Goal: Task Accomplishment & Management: Manage account settings

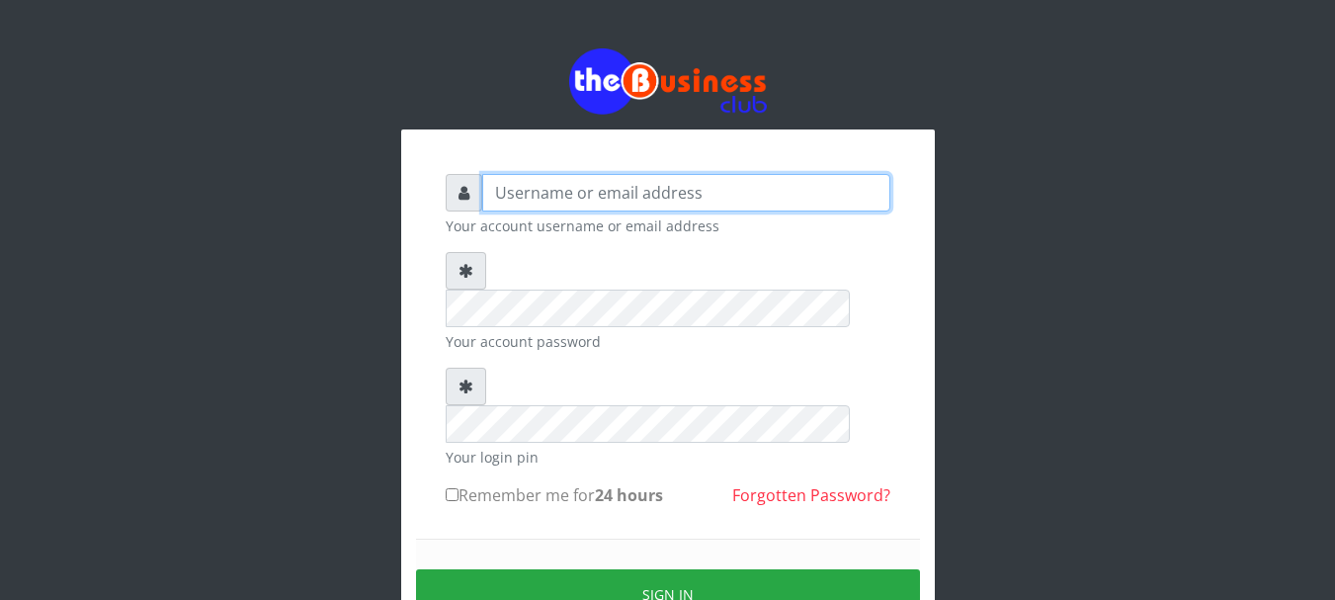
type input "Nacybaby"
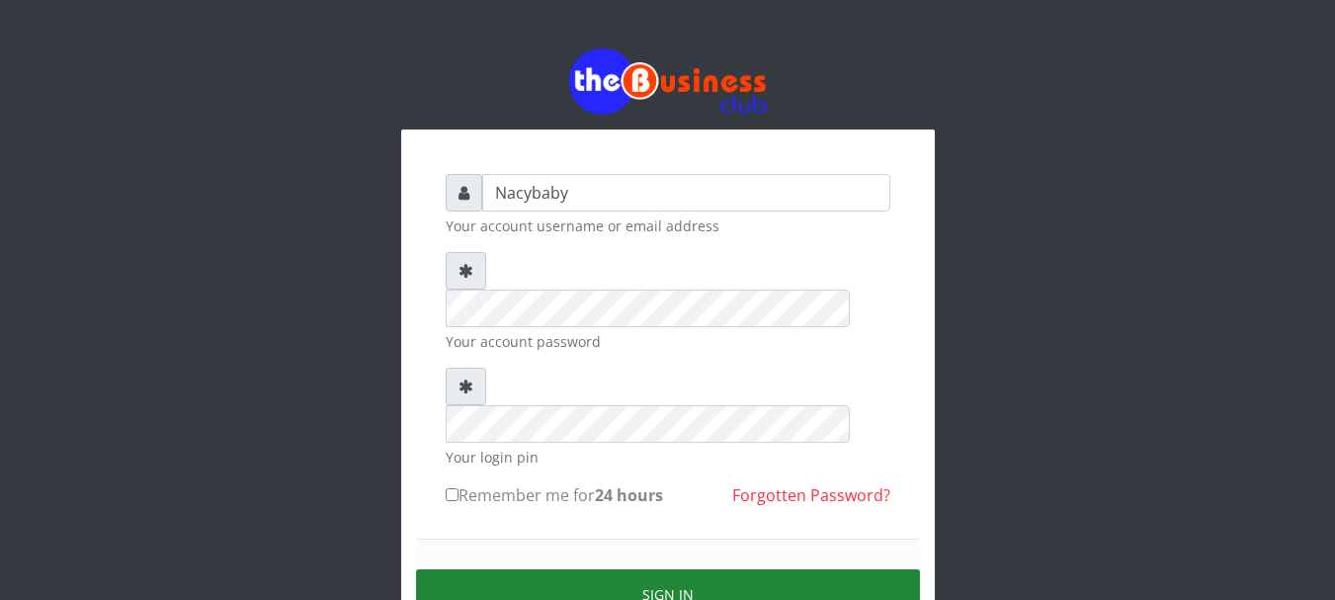
click at [645, 569] on button "Sign in" at bounding box center [668, 594] width 504 height 50
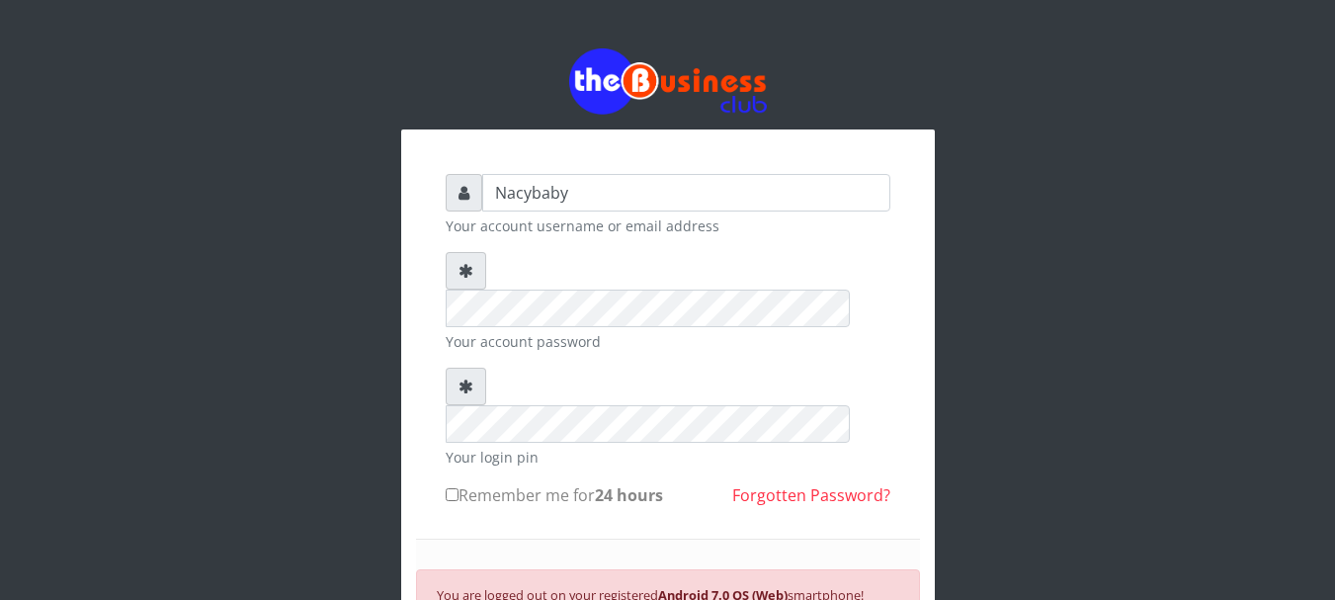
click at [444, 414] on div "Nacybaby Your account username or email address Your account password Your logi…" at bounding box center [668, 480] width 474 height 642
click at [451, 488] on input "Remember me for 24 hours" at bounding box center [452, 494] width 13 height 13
checkbox input "true"
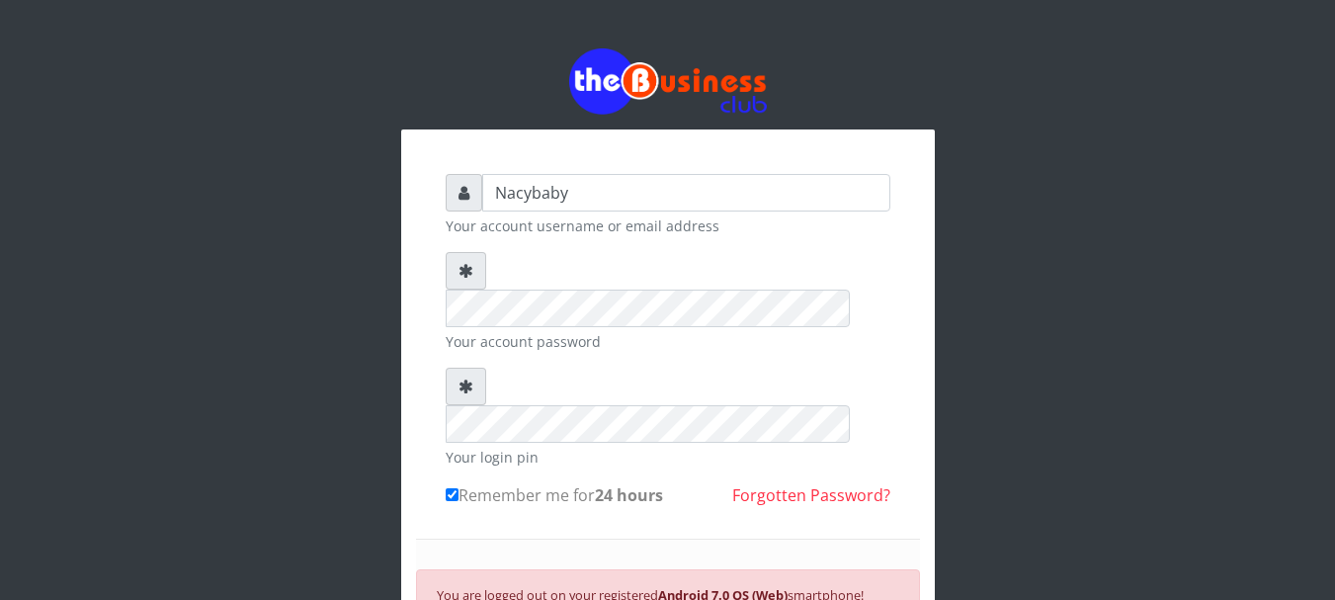
click at [626, 586] on small "You are logged out on your registered Android 7.0 OS (Web) smartphone! Please l…" at bounding box center [650, 606] width 427 height 41
drag, startPoint x: 634, startPoint y: 565, endPoint x: 1326, endPoint y: -99, distance: 958.6
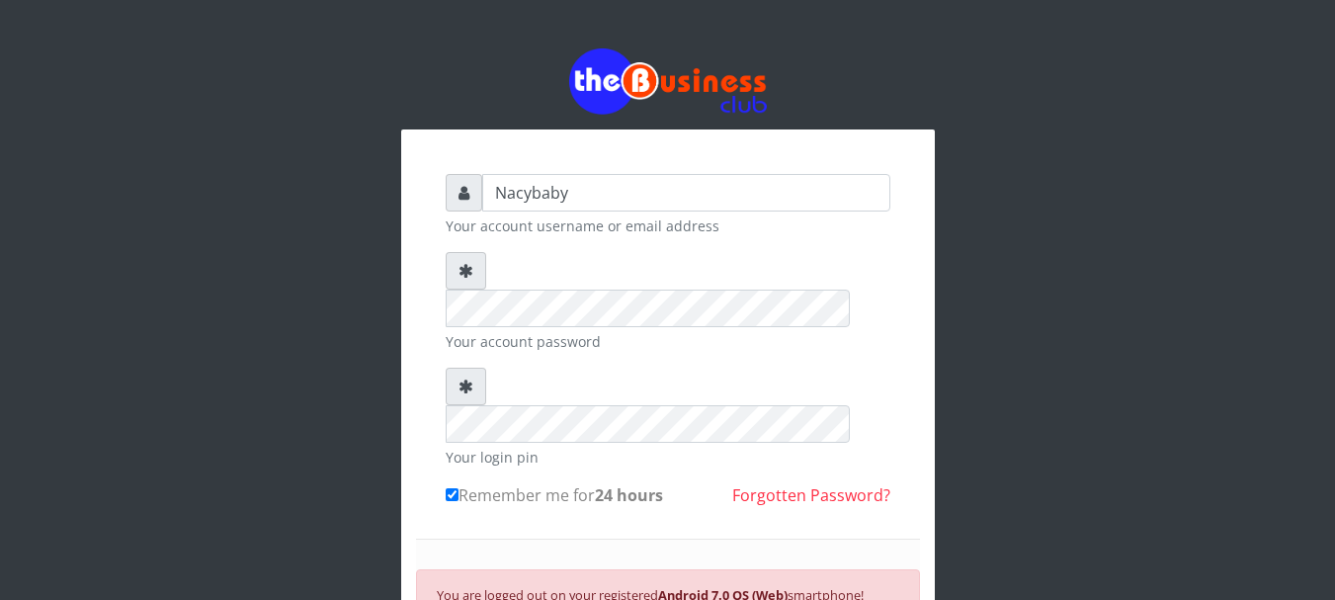
click at [1326, 0] on html "Nacybaby Your account username or email address Your account password Your logi…" at bounding box center [667, 434] width 1335 height 868
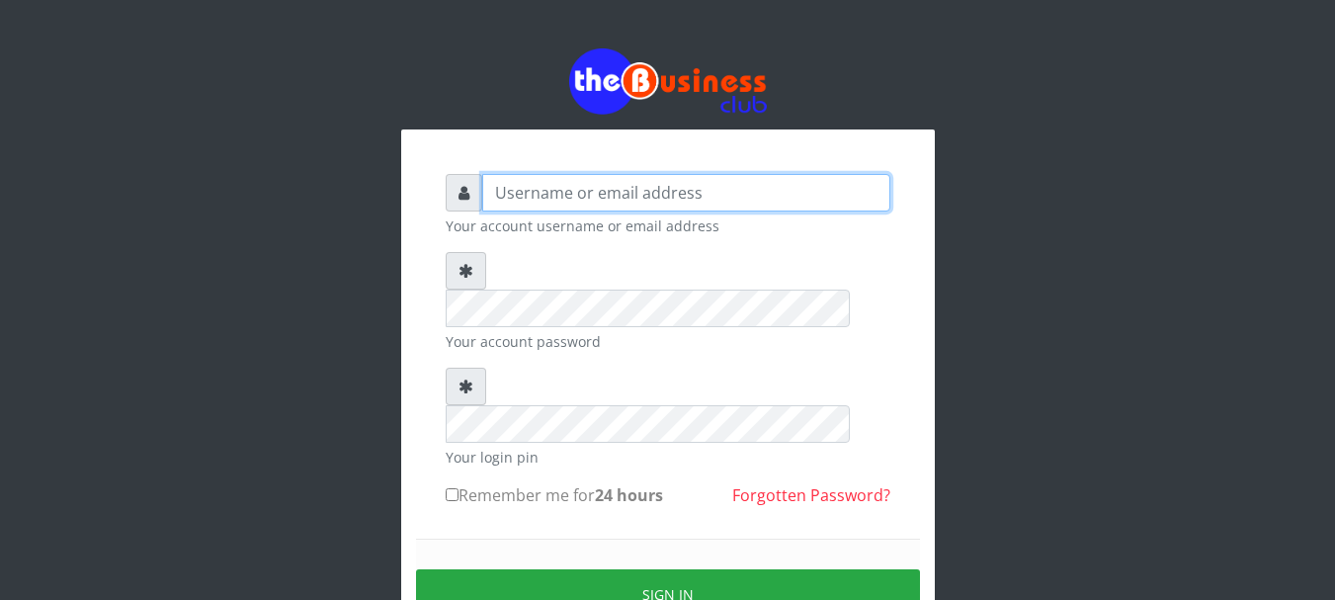
type input "Nacybaby"
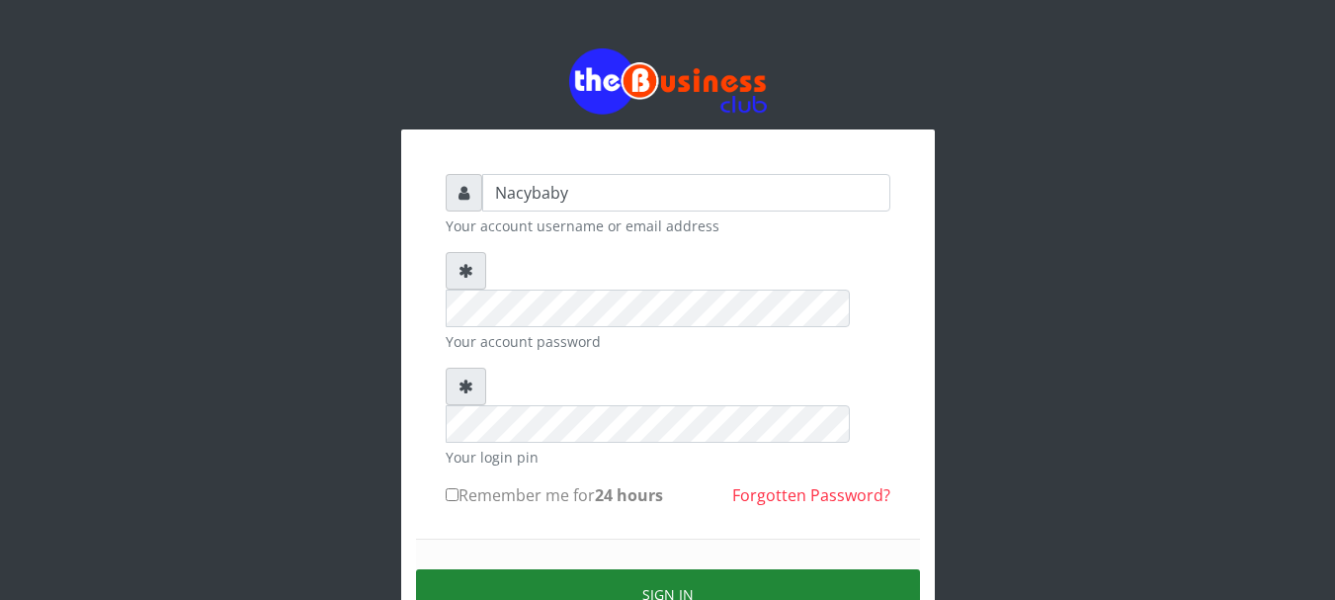
click at [676, 569] on button "Sign in" at bounding box center [668, 594] width 504 height 50
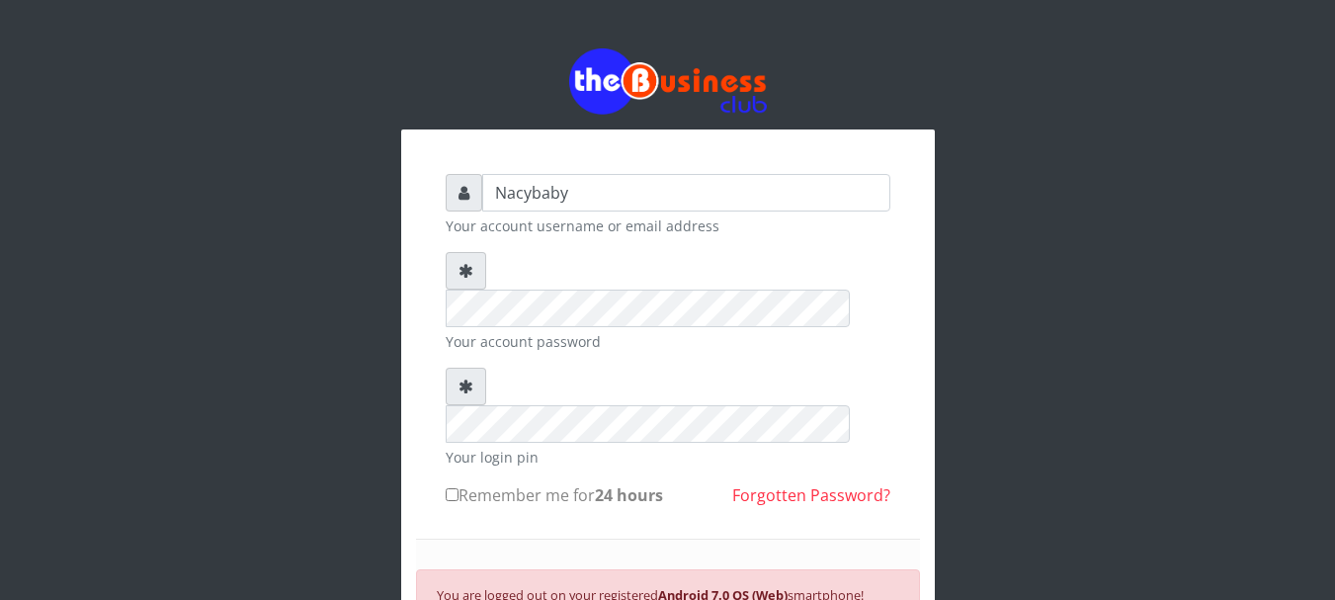
click at [469, 378] on icon at bounding box center [465, 386] width 15 height 16
click at [616, 331] on small "Your account password" at bounding box center [668, 341] width 445 height 21
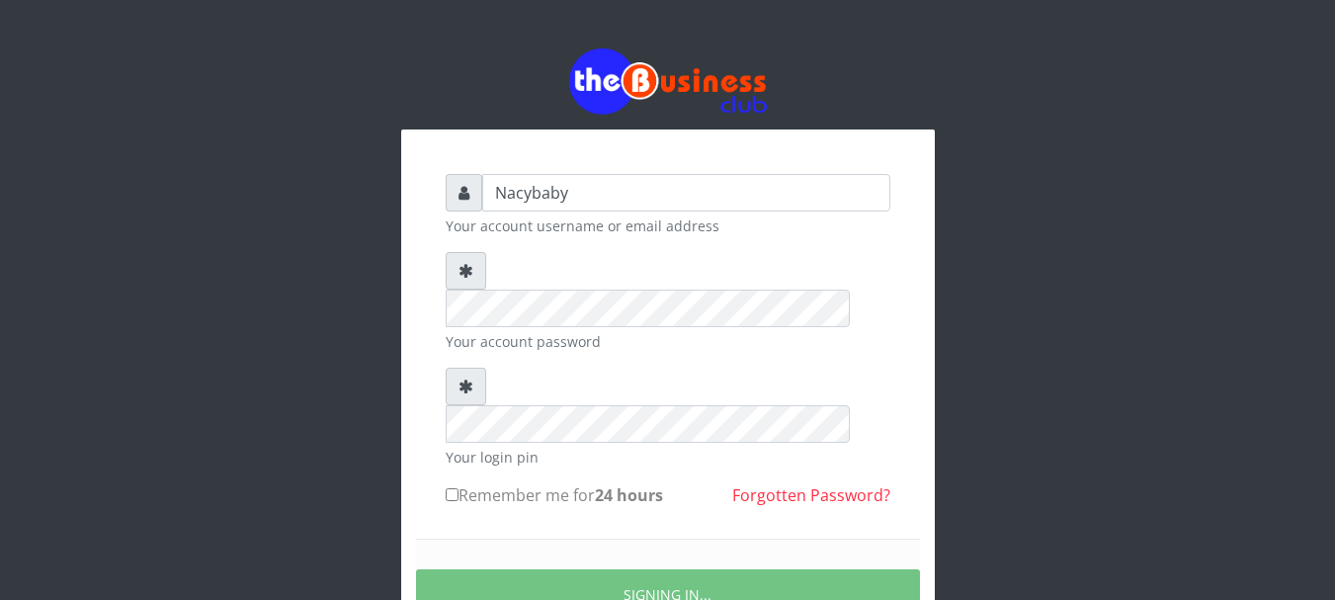
click at [962, 276] on div "Nacybaby Your account username or email address Your account password Your logi…" at bounding box center [668, 389] width 1126 height 779
click at [1043, 477] on div "Nacybaby Your account username or email address Your account password Your logi…" at bounding box center [668, 389] width 1126 height 779
drag, startPoint x: 705, startPoint y: 518, endPoint x: 1158, endPoint y: 259, distance: 521.2
click at [1158, 259] on div "Nacybaby Your account username or email address Your account password Your logi…" at bounding box center [668, 389] width 1126 height 779
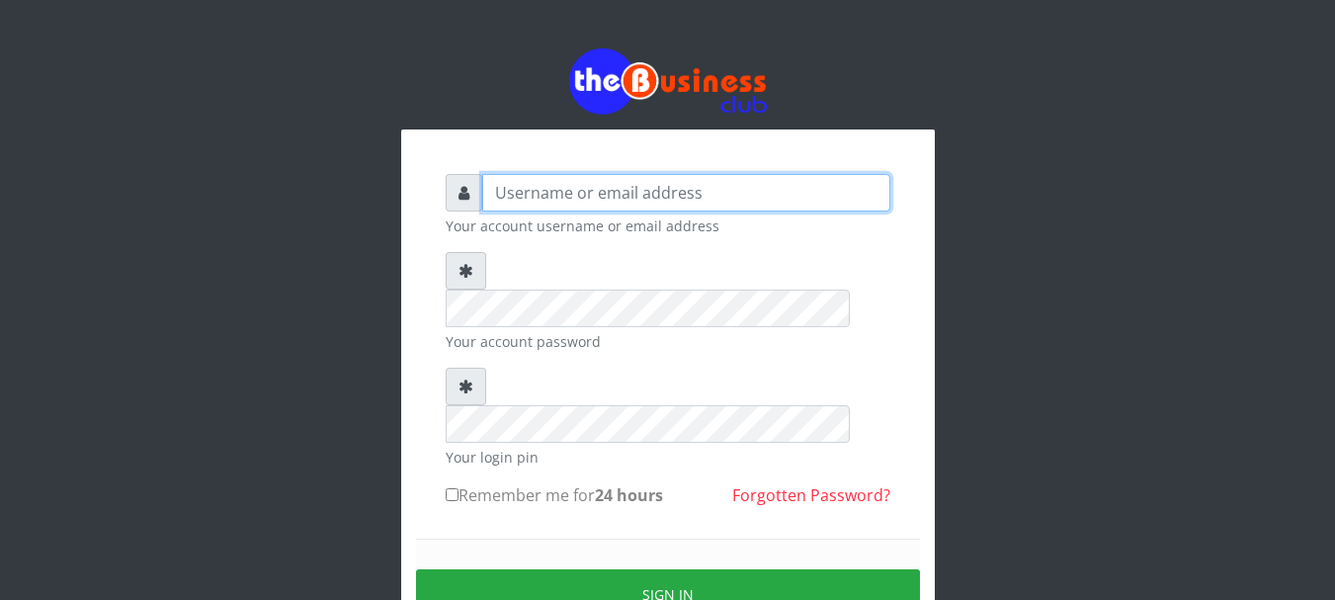
type input "Nacybaby"
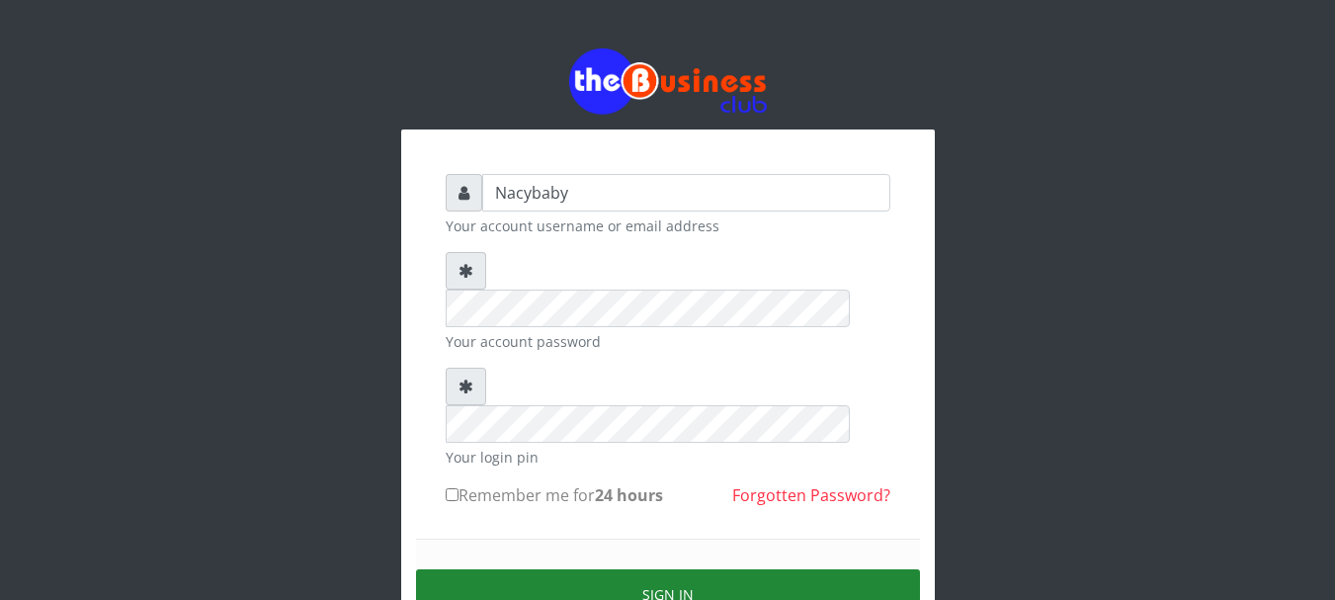
click at [653, 569] on button "Sign in" at bounding box center [668, 594] width 504 height 50
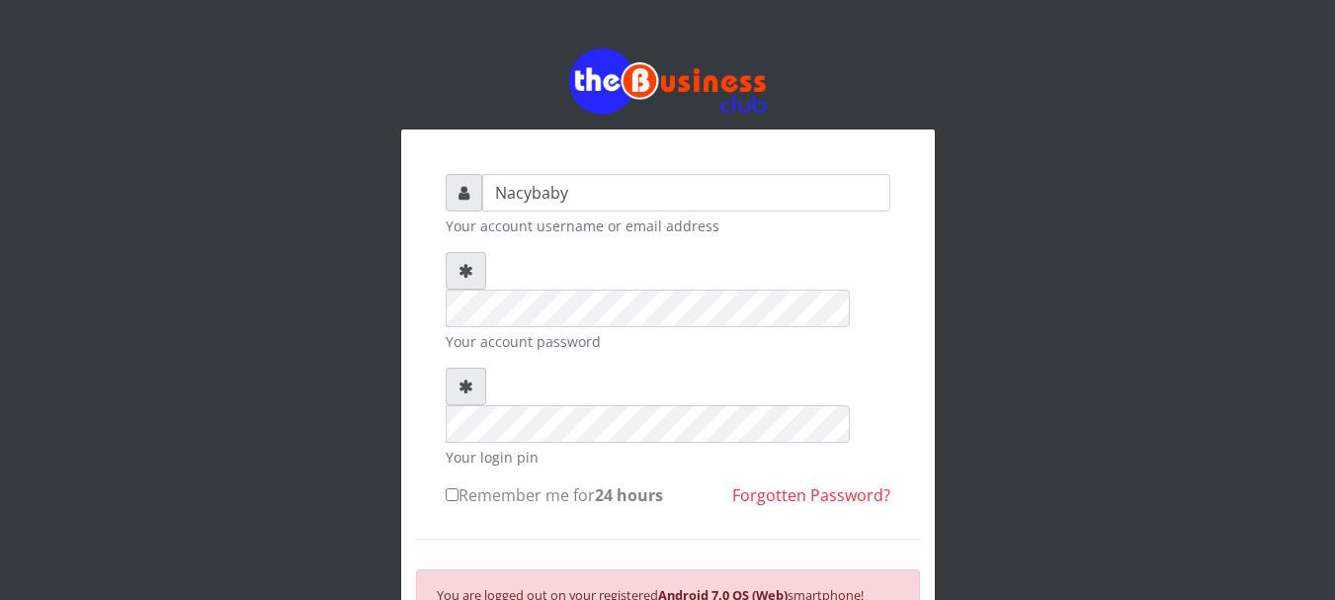
drag, startPoint x: 683, startPoint y: 501, endPoint x: 674, endPoint y: 518, distance: 19.0
click at [674, 569] on div "You are logged out on your registered Android 7.0 OS (Web) smartphone! Please l…" at bounding box center [668, 605] width 504 height 73
